Goal: Find contact information: Find contact information

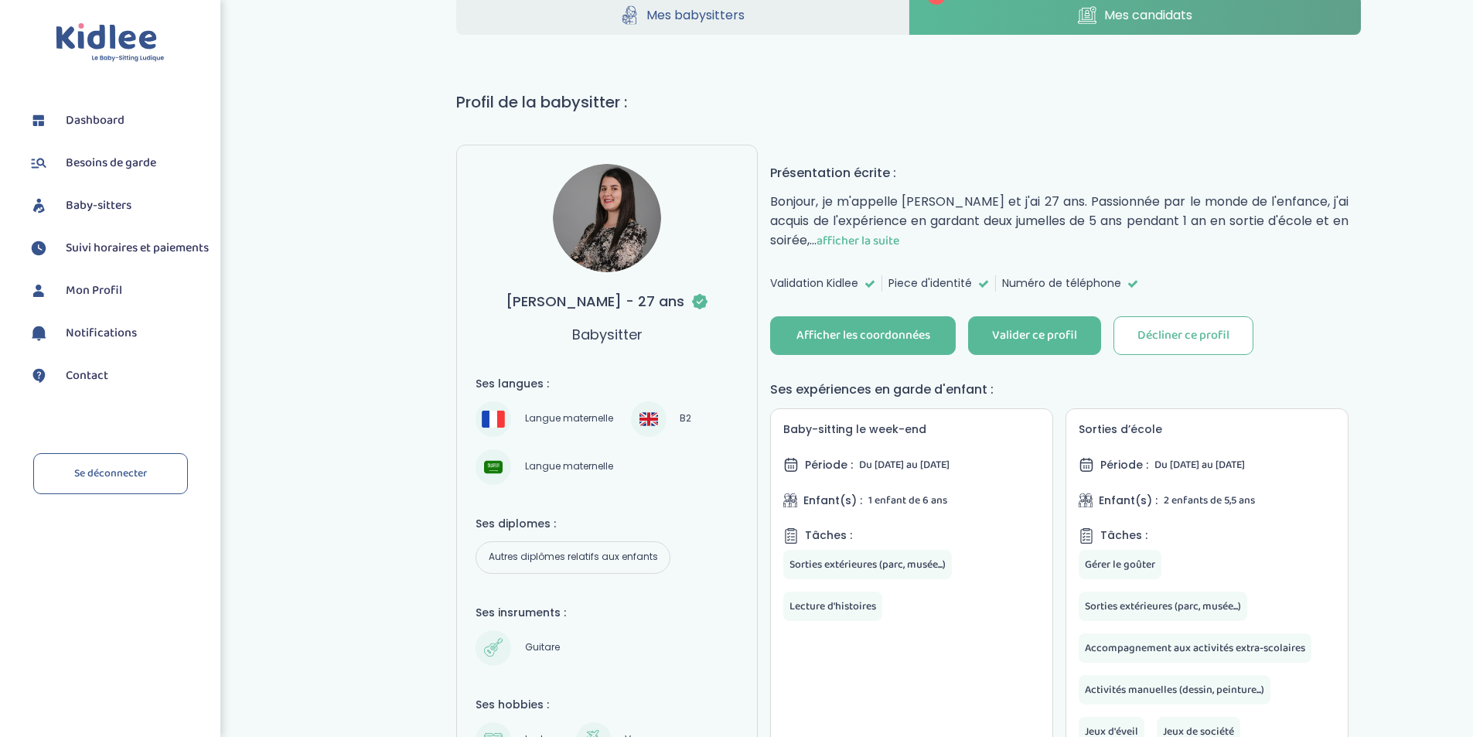
scroll to position [77, 0]
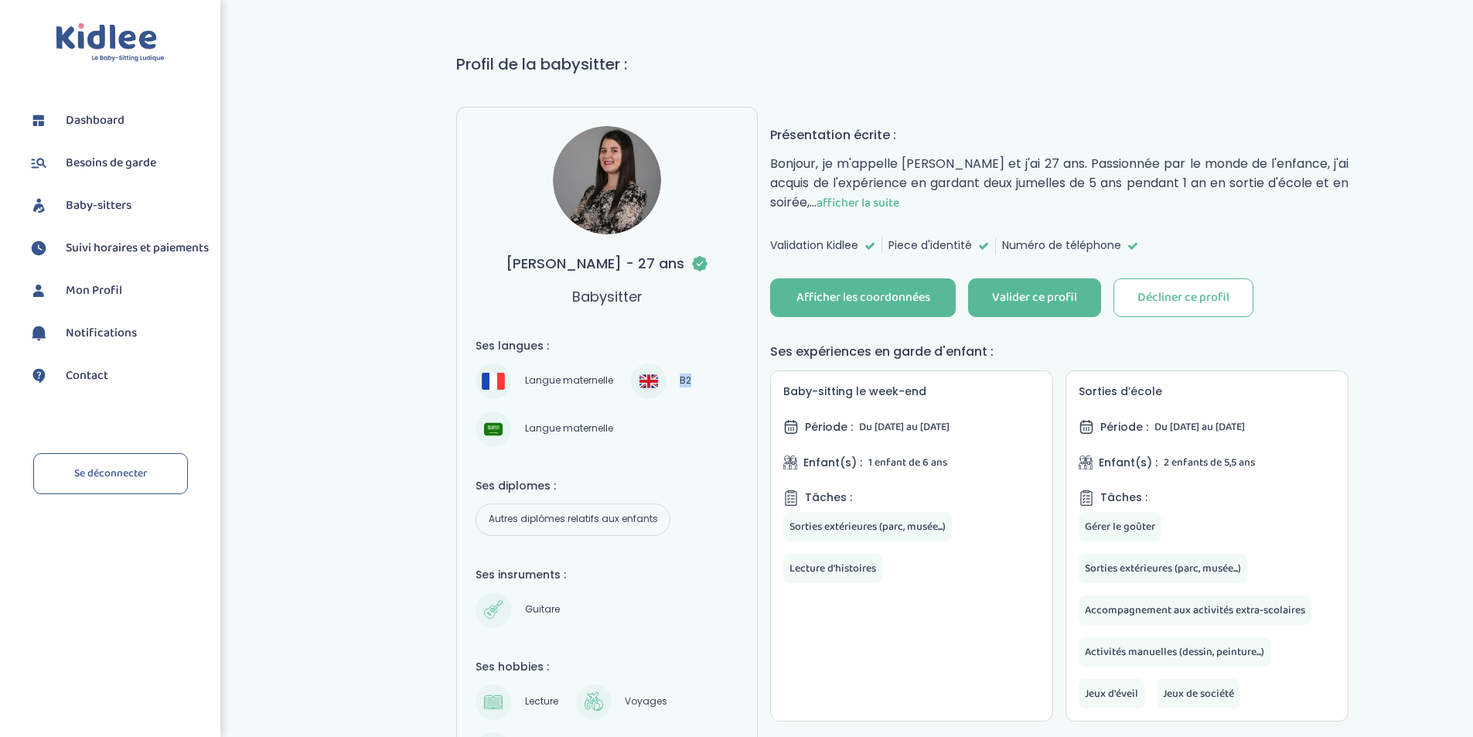
drag, startPoint x: 692, startPoint y: 379, endPoint x: 676, endPoint y: 384, distance: 16.4
click at [676, 384] on span "B2" at bounding box center [685, 381] width 22 height 19
copy span "B2"
click at [891, 289] on div "Afficher les coordonnées" at bounding box center [863, 298] width 134 height 18
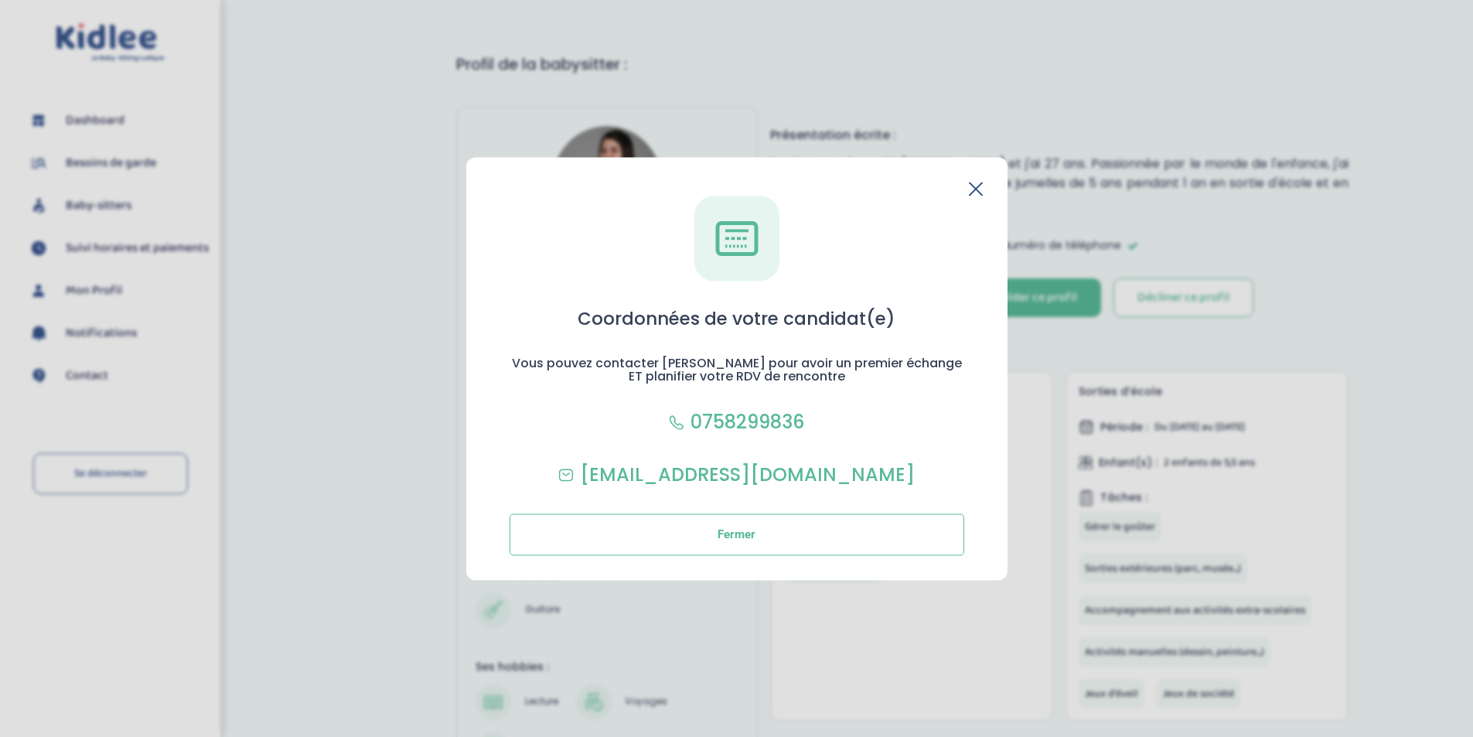
click at [1188, 55] on section "Coordonnées de votre candidat(e) Vous pouvez contacter Amel pour avoir un premi…" at bounding box center [736, 368] width 1473 height 737
click at [895, 55] on section "Coordonnées de votre candidat(e) Vous pouvez contacter Amel pour avoir un premi…" at bounding box center [736, 368] width 1473 height 737
